Goal: Obtain resource: Download file/media

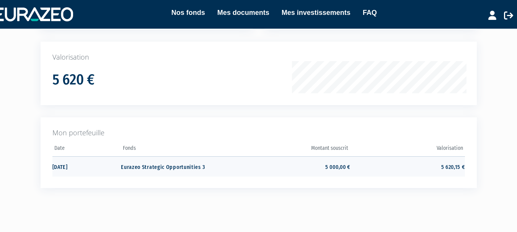
scroll to position [109, 0]
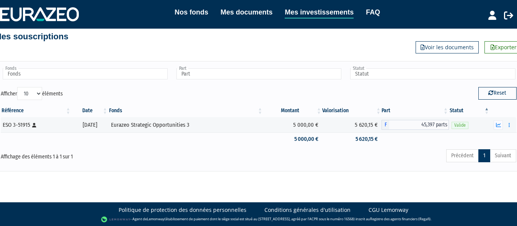
scroll to position [13, 0]
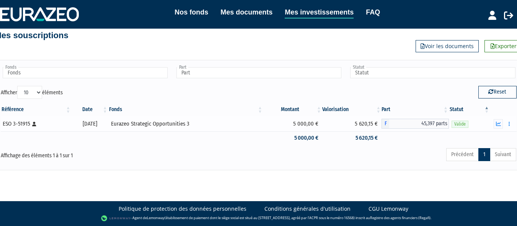
click at [238, 124] on div "Eurazeo Strategic Opportunities 3" at bounding box center [186, 124] width 150 height 8
click at [158, 125] on div "Eurazeo Strategic Opportunities 3" at bounding box center [186, 124] width 150 height 8
click at [59, 124] on div "ESO 3-51915 [Français] Personne physique" at bounding box center [36, 124] width 66 height 8
click at [21, 127] on div "ESO 3-51915 [Français] Personne physique" at bounding box center [36, 124] width 66 height 8
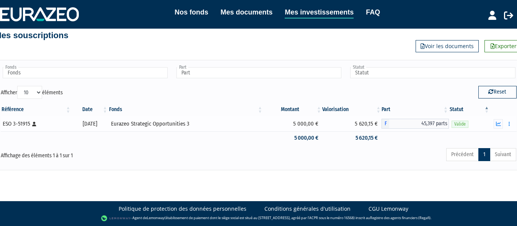
click at [220, 122] on div "Eurazeo Strategic Opportunities 3" at bounding box center [186, 124] width 150 height 8
click at [263, 128] on td "Eurazeo Strategic Opportunities 3" at bounding box center [185, 123] width 155 height 15
click at [362, 136] on td "5 620,15 €" at bounding box center [351, 138] width 59 height 13
click at [421, 124] on span "45,397 parts" at bounding box center [419, 124] width 60 height 10
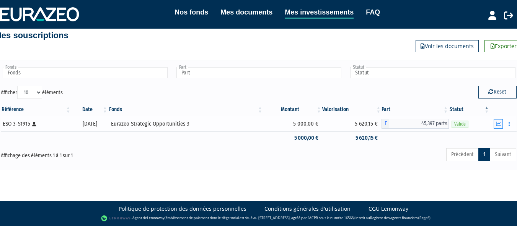
click at [499, 124] on icon "button" at bounding box center [498, 124] width 5 height 5
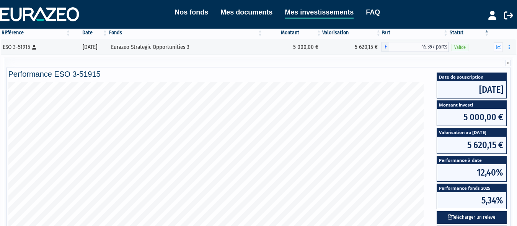
scroll to position [52, 0]
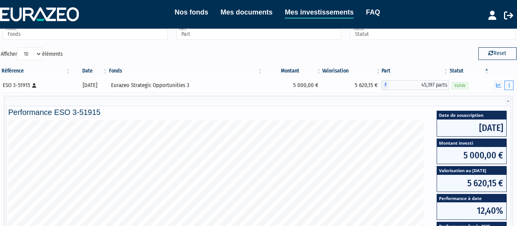
click at [509, 81] on button "button" at bounding box center [508, 86] width 9 height 10
click at [488, 103] on link "Documents" at bounding box center [492, 99] width 38 height 13
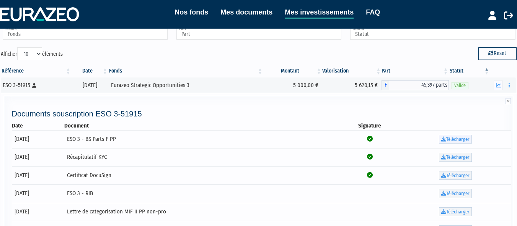
click at [459, 139] on link "Télécharger" at bounding box center [455, 139] width 33 height 9
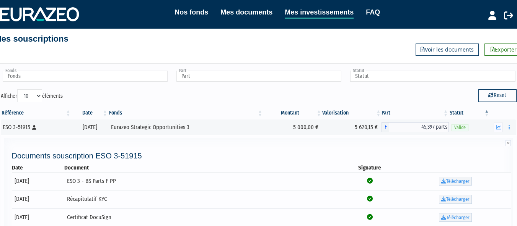
scroll to position [0, 0]
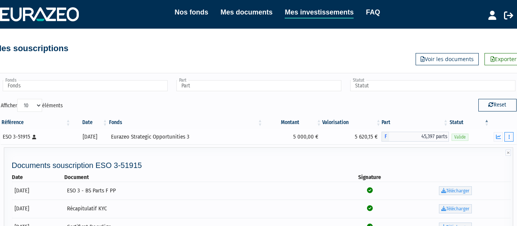
click at [511, 138] on button "button" at bounding box center [508, 137] width 9 height 10
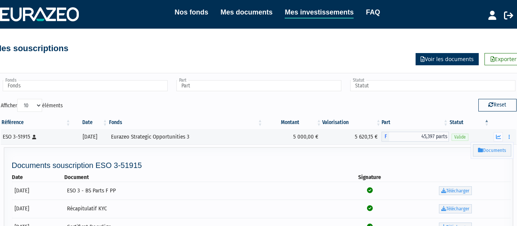
click at [441, 59] on link "Voir les documents" at bounding box center [446, 59] width 63 height 12
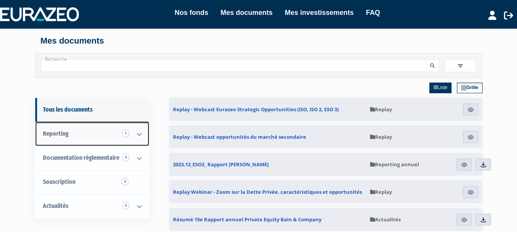
click at [98, 140] on link "Reporting 1" at bounding box center [92, 134] width 114 height 24
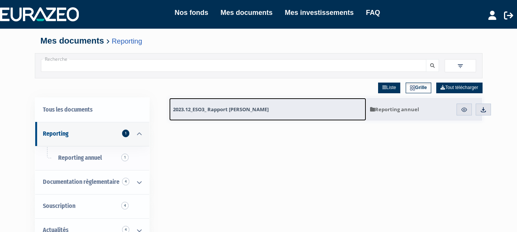
click at [268, 112] on span "2023.12_ESO3_ Rapport [PERSON_NAME]" at bounding box center [221, 109] width 96 height 7
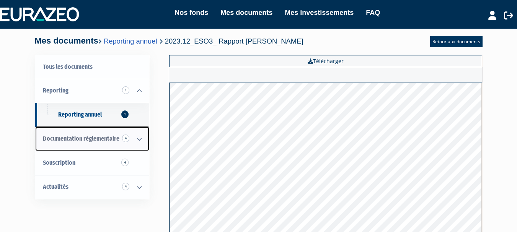
click at [76, 142] on span "Documentation règlementaire 4" at bounding box center [81, 138] width 76 height 7
